Goal: Transaction & Acquisition: Purchase product/service

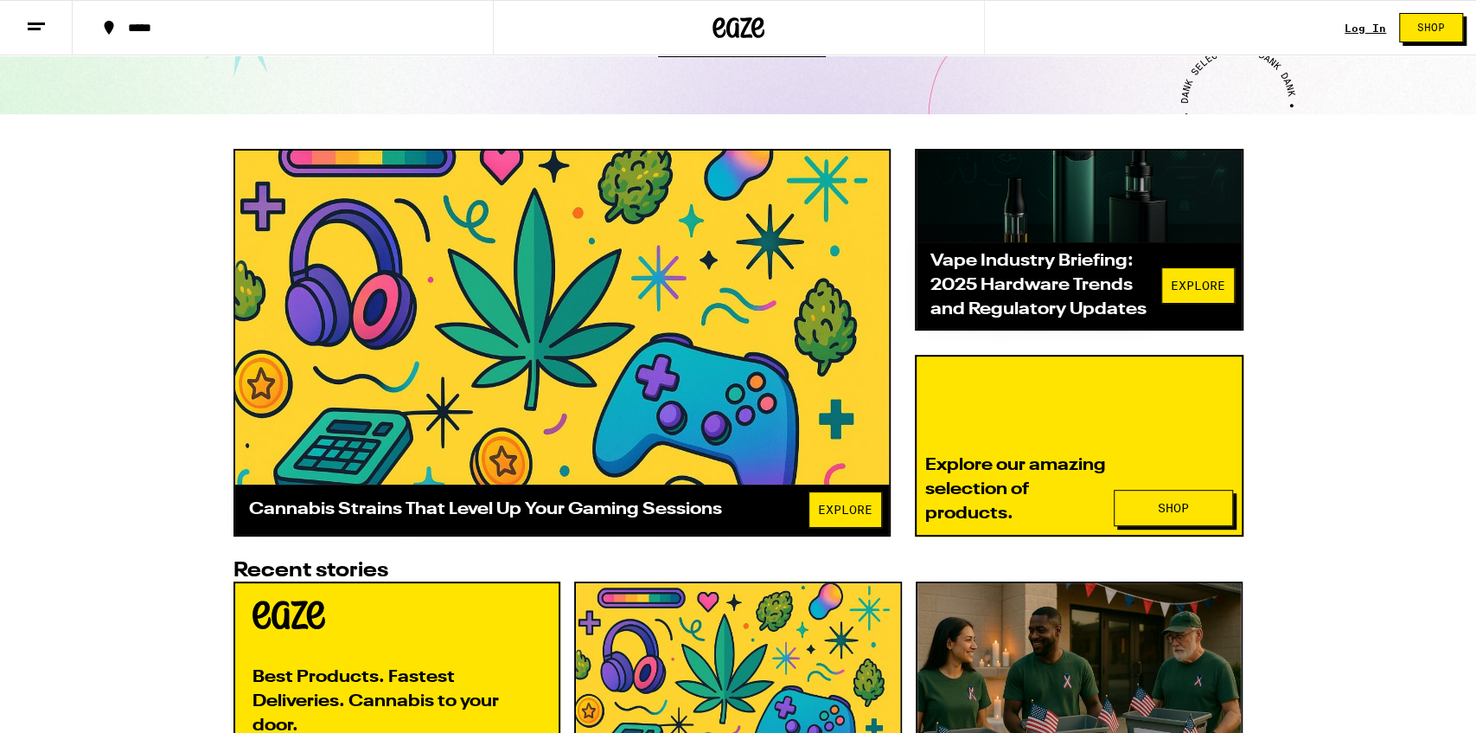
scroll to position [403, 0]
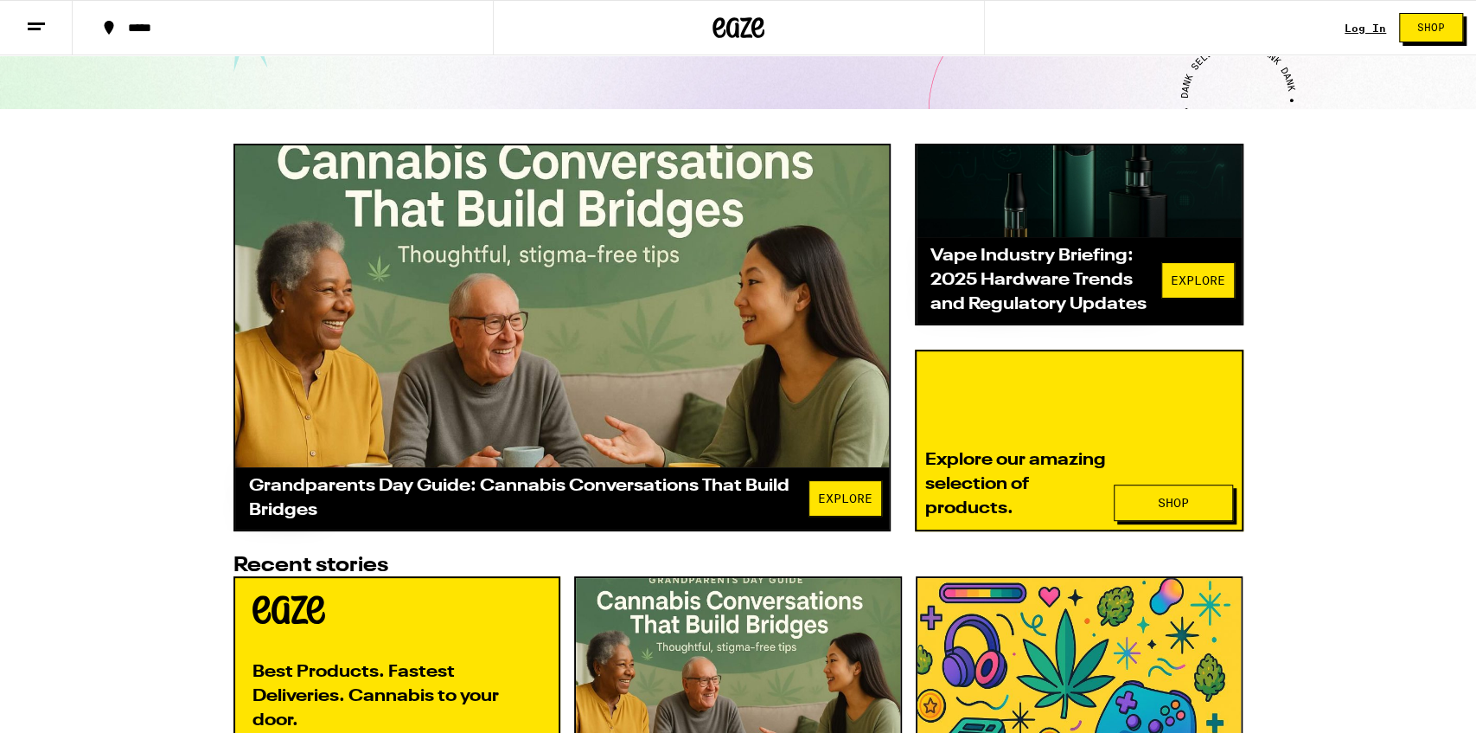
scroll to position [394, 0]
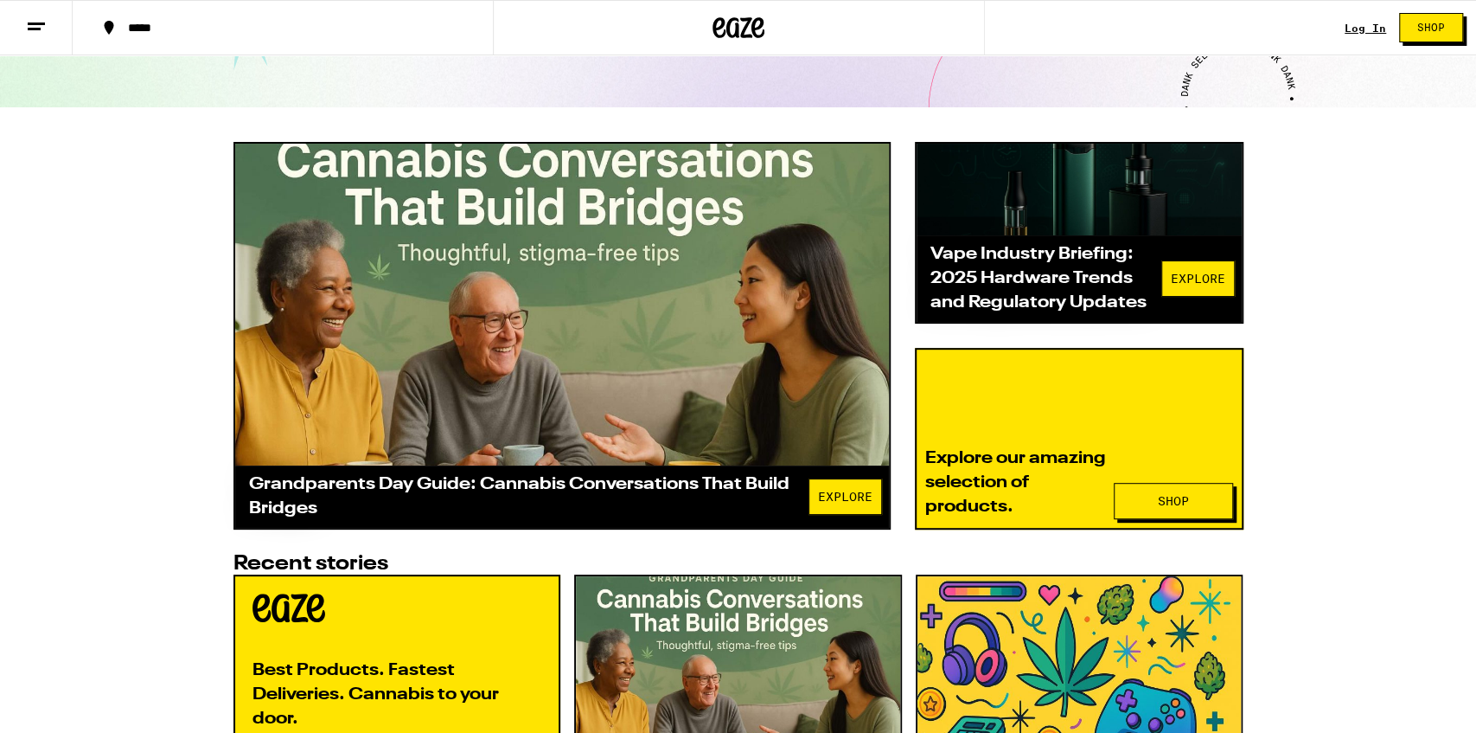
click at [582, 364] on div at bounding box center [562, 305] width 654 height 322
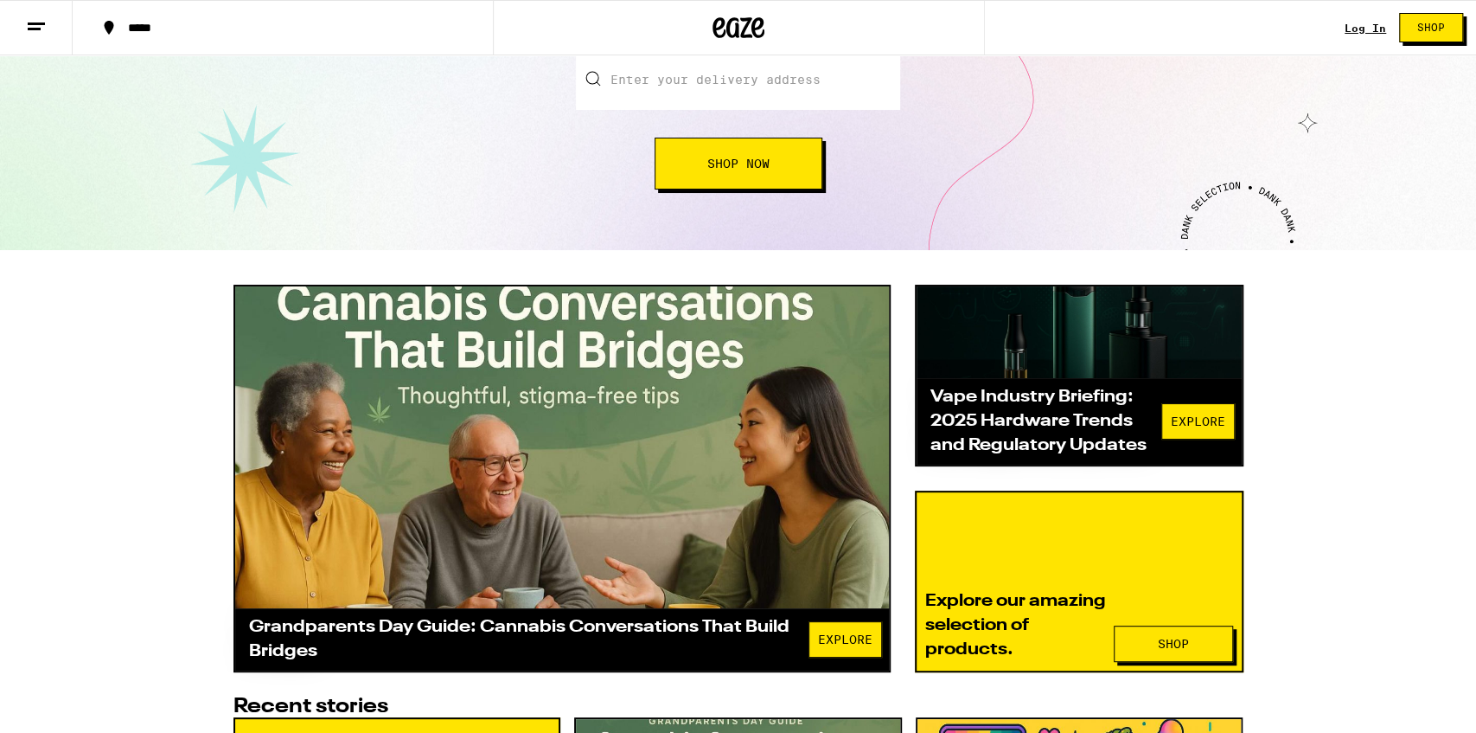
scroll to position [155, 0]
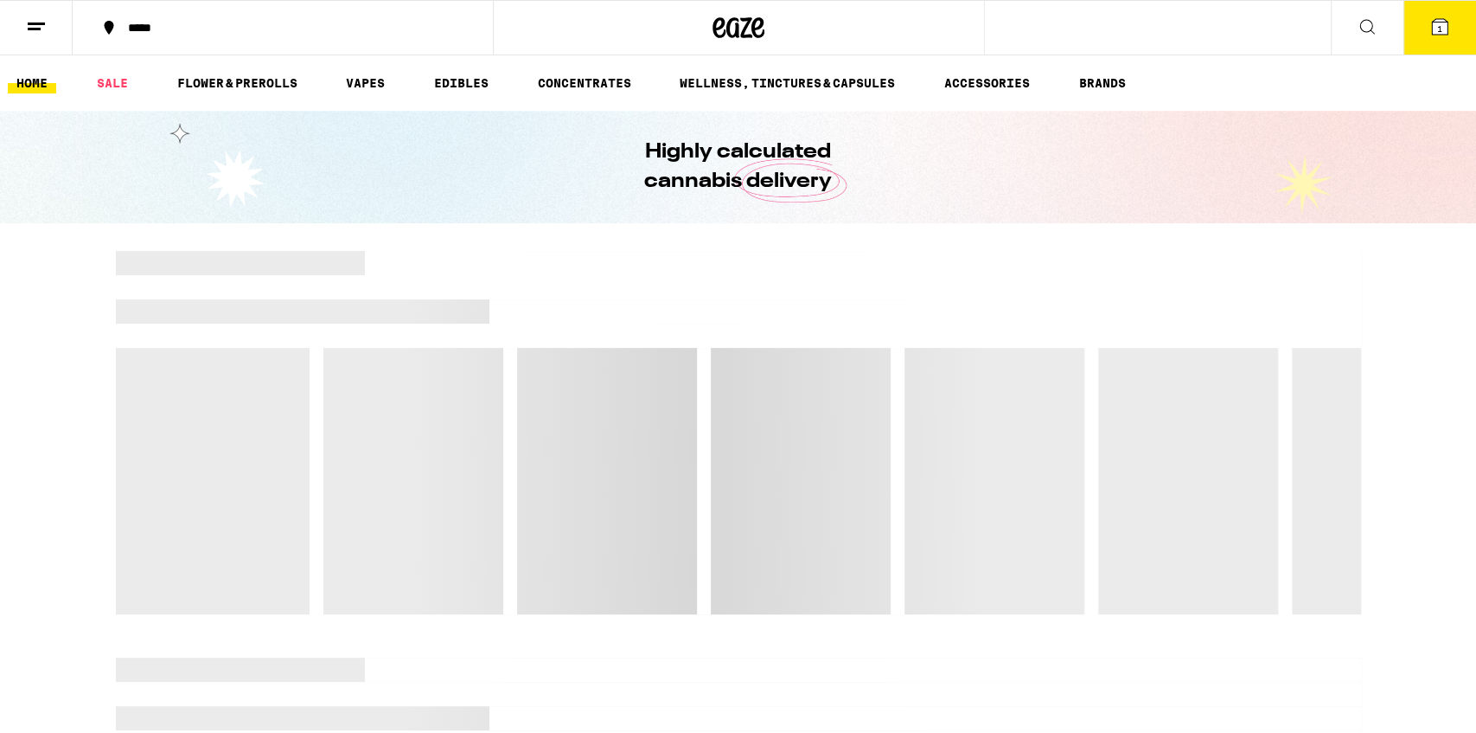
click at [1365, 22] on icon at bounding box center [1367, 26] width 21 height 21
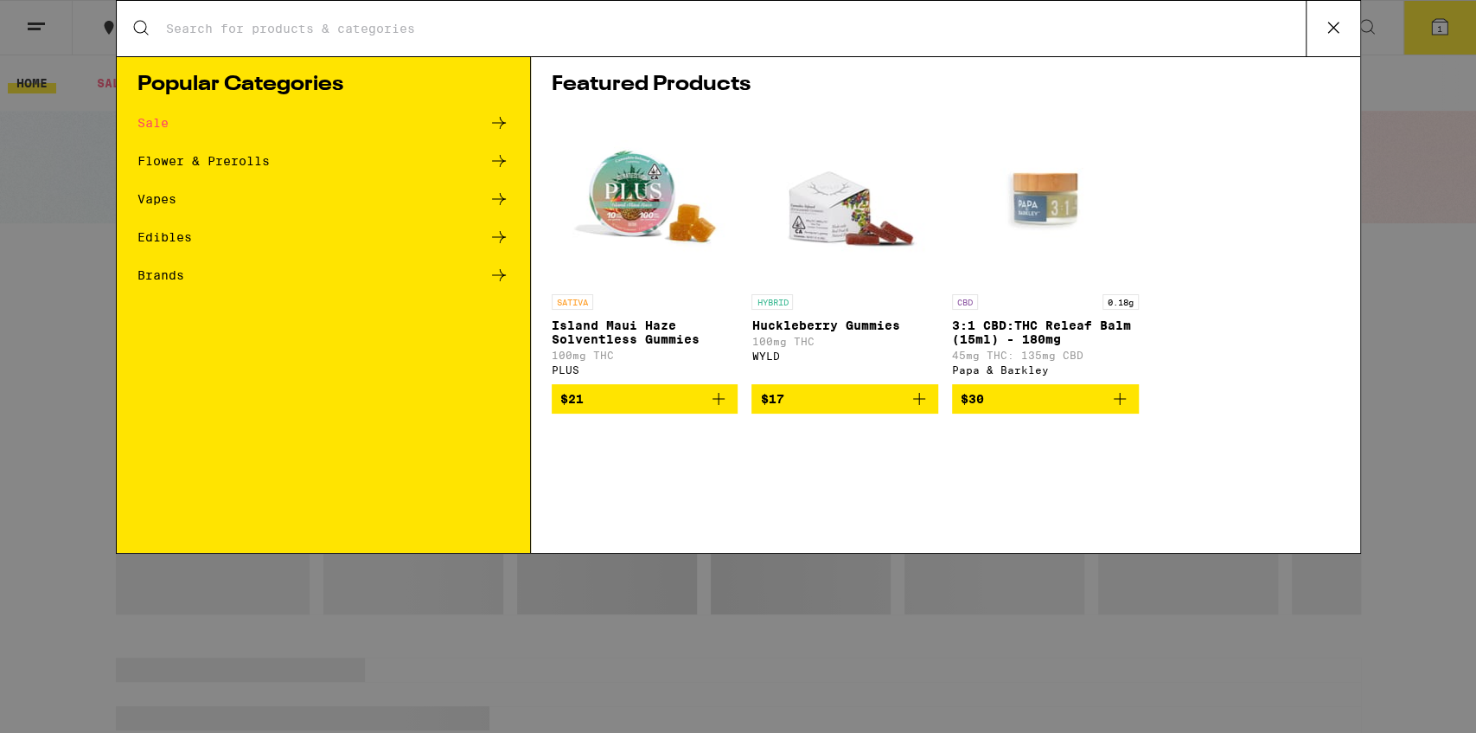
click at [636, 26] on input "Search for Products" at bounding box center [735, 29] width 1141 height 16
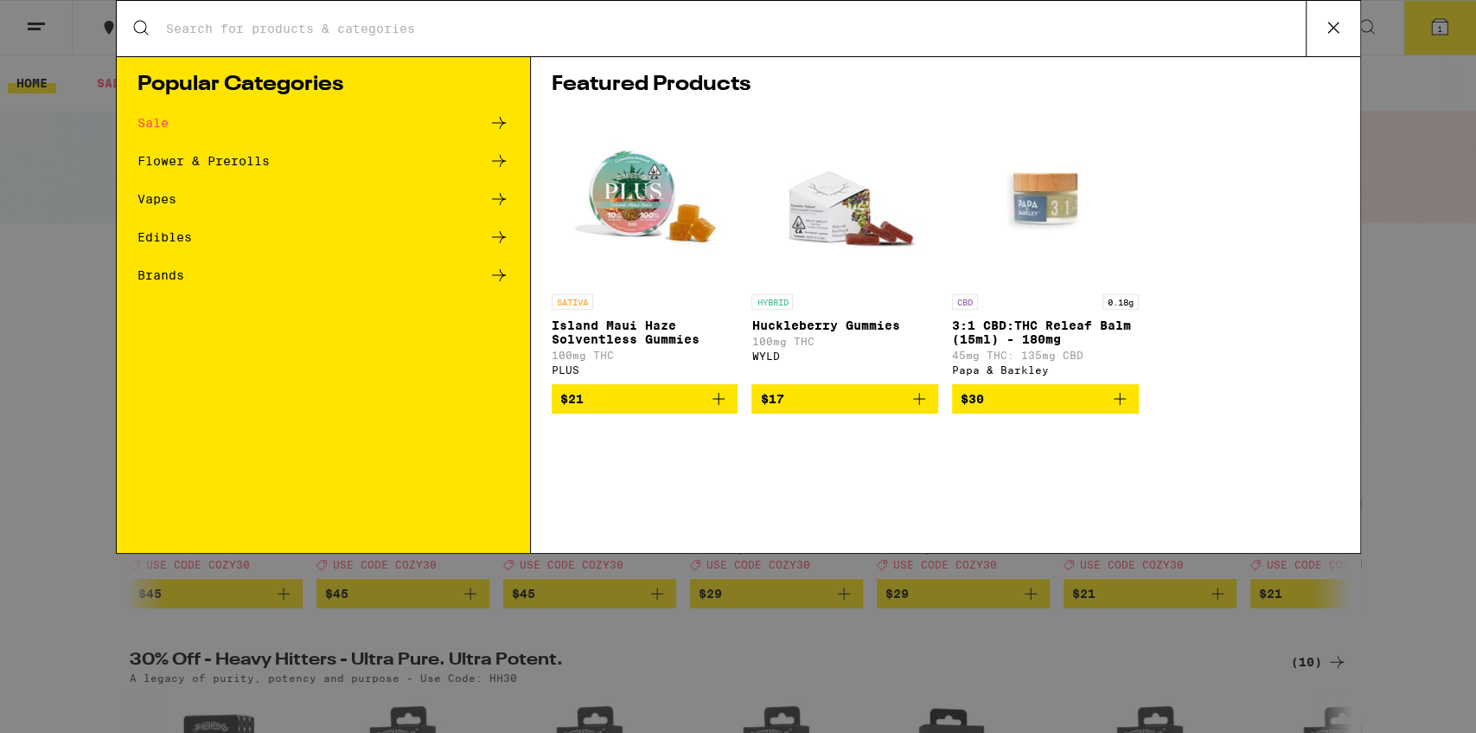
click at [585, 34] on input "Search for Products" at bounding box center [735, 29] width 1141 height 16
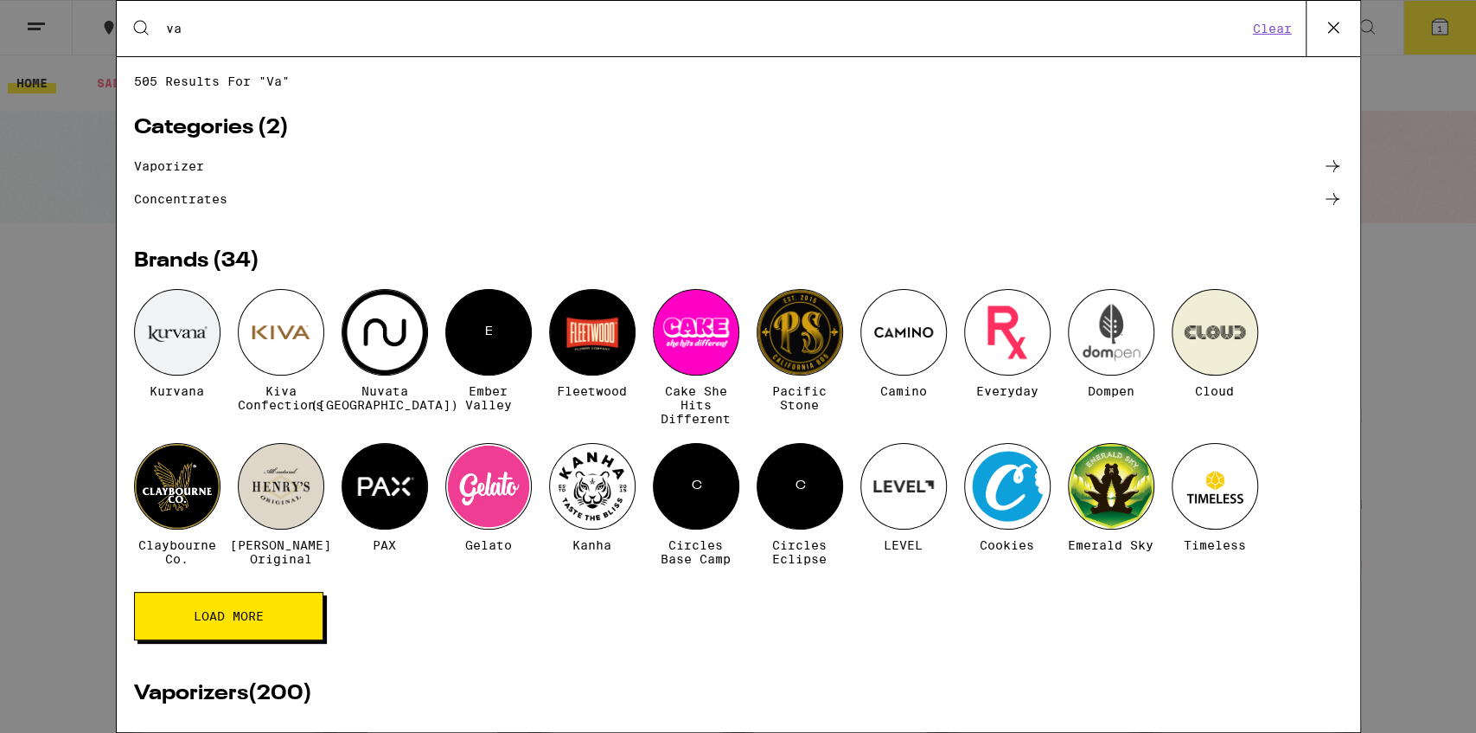
type input "v"
